Goal: Task Accomplishment & Management: Complete application form

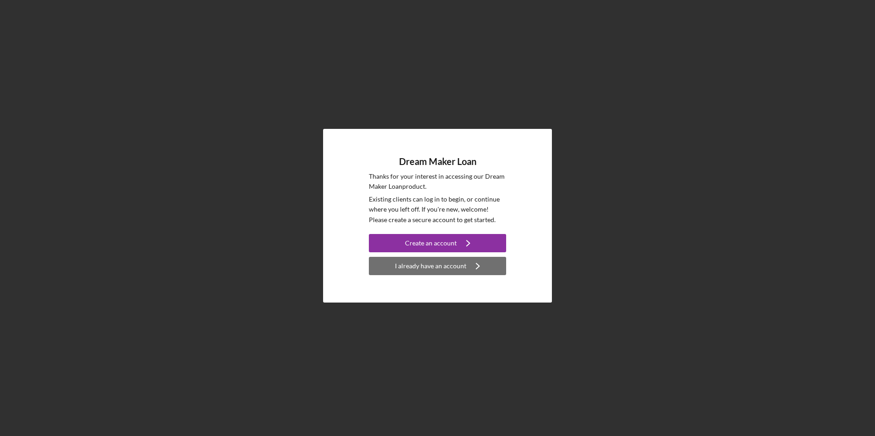
click at [446, 268] on div "I already have an account" at bounding box center [430, 266] width 71 height 18
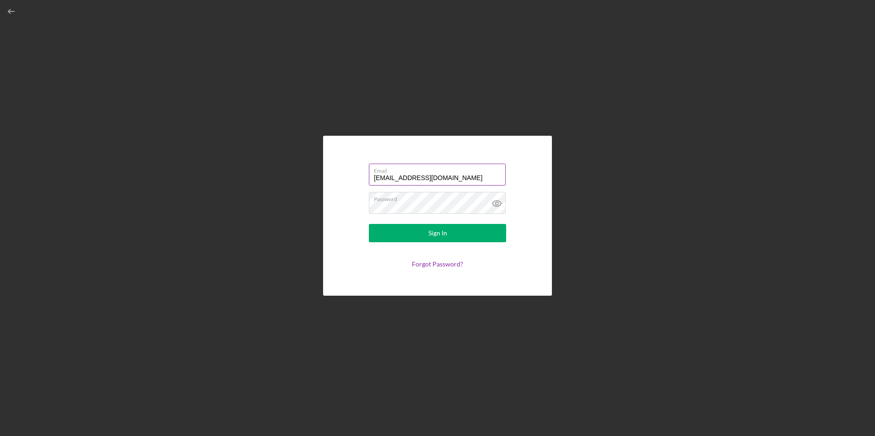
click at [401, 179] on input "[EMAIL_ADDRESS][DOMAIN_NAME]" at bounding box center [437, 175] width 137 height 22
drag, startPoint x: 474, startPoint y: 177, endPoint x: 358, endPoint y: 173, distance: 116.7
click at [361, 168] on form "Email [EMAIL_ADDRESS][DOMAIN_NAME] Password Sign In Forgot Password?" at bounding box center [437, 216] width 183 height 114
paste input "[URL][DOMAIN_NAME][DOMAIN_NAME]"
type input "[URL][DOMAIN_NAME][DOMAIN_NAME]"
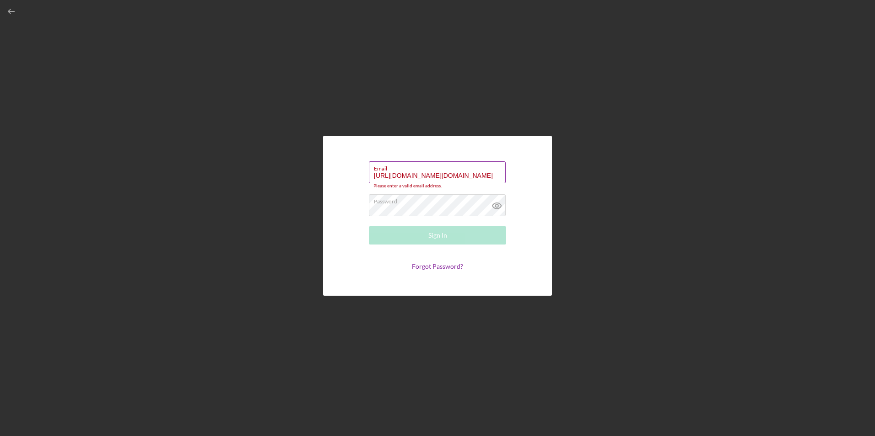
drag, startPoint x: 501, startPoint y: 176, endPoint x: 370, endPoint y: 181, distance: 130.9
click at [371, 181] on input "[URL][DOMAIN_NAME][DOMAIN_NAME]" at bounding box center [437, 172] width 137 height 22
click at [380, 180] on input "Email" at bounding box center [437, 172] width 137 height 22
click at [632, 210] on div "Email Required Password Sign In Forgot Password?" at bounding box center [437, 216] width 865 height 432
click at [395, 168] on div "Email Required" at bounding box center [437, 174] width 137 height 27
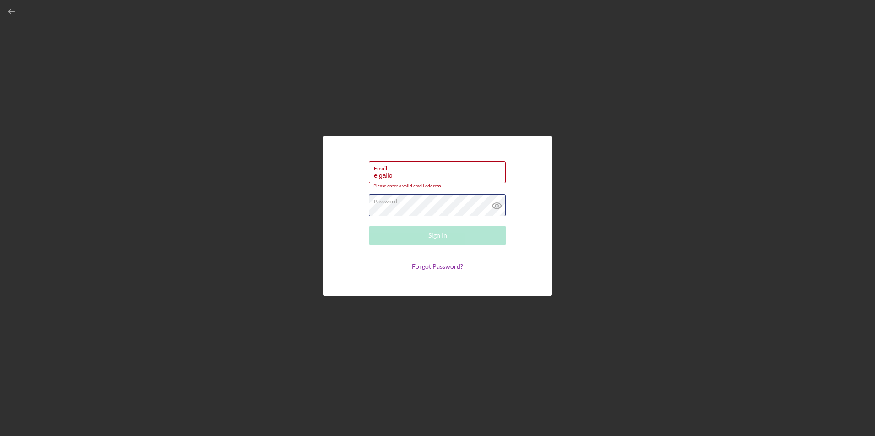
click at [359, 208] on form "Email elgallo Please enter a valid email address. Password Sign In Forgot Passw…" at bounding box center [437, 216] width 183 height 114
click at [707, 165] on div "Email elgallo Please enter a valid email address. Password Required Sign In For…" at bounding box center [437, 216] width 865 height 432
click at [400, 175] on input "elgallo" at bounding box center [437, 170] width 137 height 22
drag, startPoint x: 389, startPoint y: 175, endPoint x: 356, endPoint y: 175, distance: 32.9
click at [357, 175] on form "Email elgallo Please enter a valid email address. Password Required Sign In For…" at bounding box center [437, 216] width 183 height 114
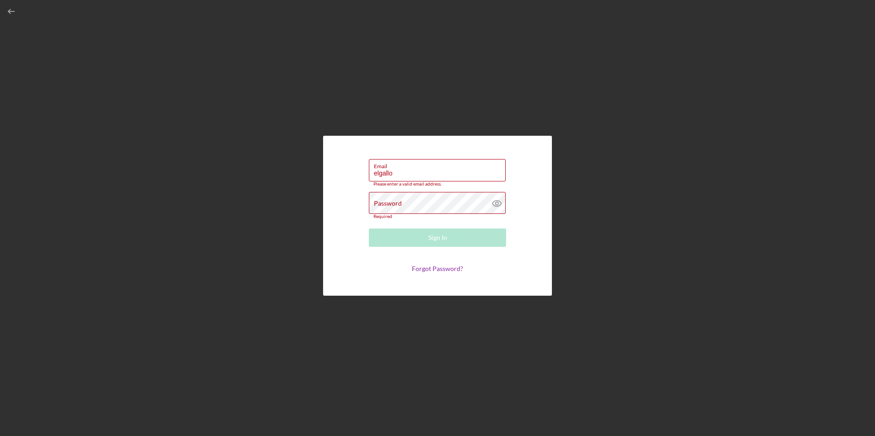
paste input "[URL][DOMAIN_NAME][DOMAIN_NAME]"
type input "[URL][DOMAIN_NAME][DOMAIN_NAME]"
drag, startPoint x: 374, startPoint y: 173, endPoint x: 534, endPoint y: 174, distance: 160.1
click at [534, 174] on div "Email [URL][DOMAIN_NAME][DOMAIN_NAME] Please enter a valid email address. Passw…" at bounding box center [437, 216] width 229 height 160
paste input "[URL][DOMAIN_NAME][DOMAIN_NAME]"
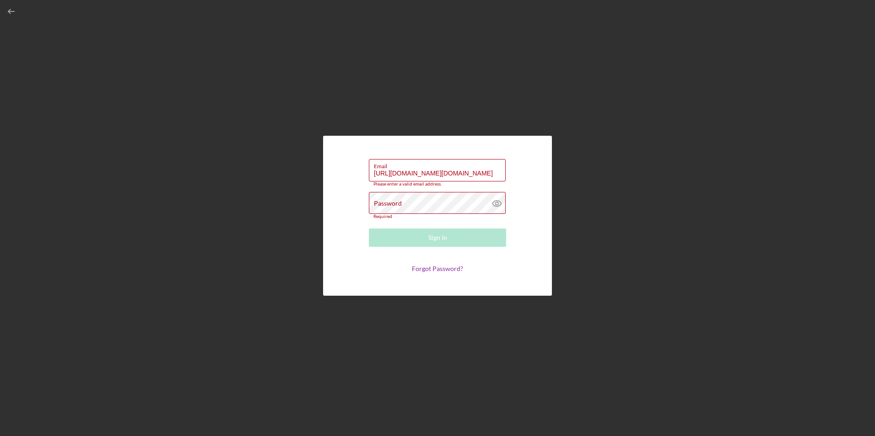
paste input "[URL][DOMAIN_NAME][DOMAIN_NAME]"
type input "h"
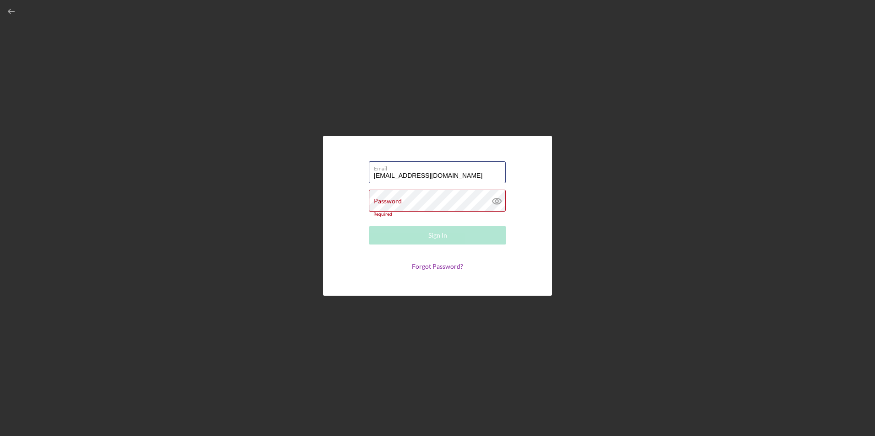
type input "[EMAIL_ADDRESS][DOMAIN_NAME]"
click at [398, 203] on label "Password" at bounding box center [388, 201] width 28 height 7
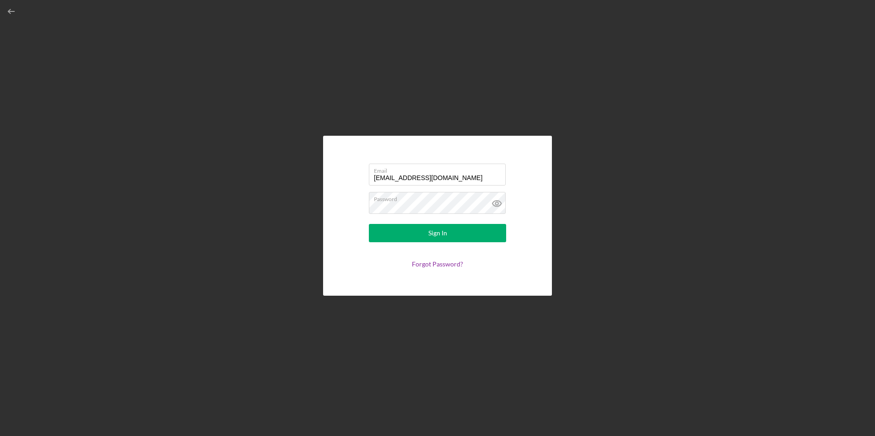
click at [607, 239] on div "Email [EMAIL_ADDRESS][DOMAIN_NAME] Password Sign In Forgot Password?" at bounding box center [437, 216] width 865 height 432
click at [496, 204] on icon at bounding box center [496, 203] width 23 height 23
click at [445, 233] on div "Sign In" at bounding box center [437, 233] width 19 height 18
